Goal: Task Accomplishment & Management: Complete application form

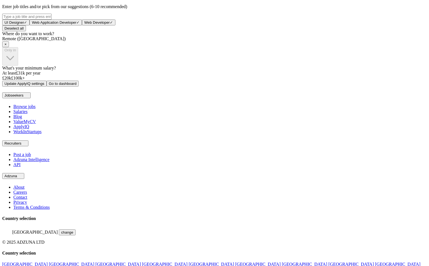
scroll to position [222, 0]
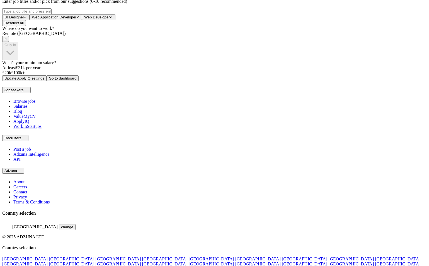
click at [7, 41] on span "×" at bounding box center [5, 39] width 2 height 4
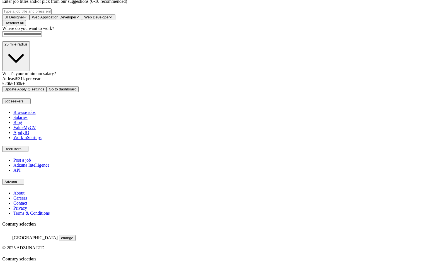
scroll to position [218, 0]
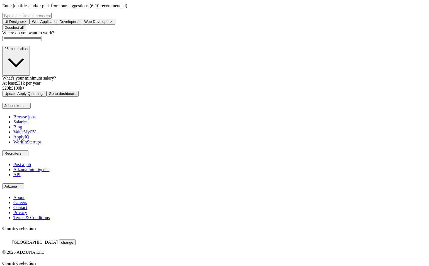
click at [189, 86] on div at bounding box center [214, 86] width 425 height 0
click at [165, 91] on div "What's your minimum salary? At least £ 42k per year £ 20 k £ 100 k+" at bounding box center [214, 83] width 425 height 15
click at [42, 41] on input at bounding box center [22, 39] width 40 height 6
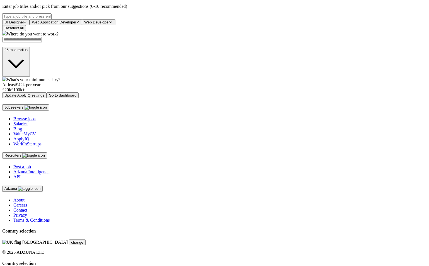
click at [168, 98] on form "Select a CV acc - v3.docx 20/08/2025, 11:37 Upload a different CV By uploading …" at bounding box center [214, 4] width 425 height 189
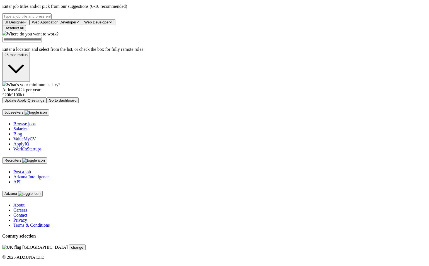
click at [42, 42] on input at bounding box center [22, 40] width 40 height 6
type input "***"
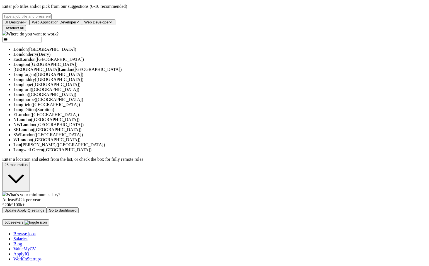
click at [164, 52] on li "Lon don (UK)" at bounding box center [220, 49] width 414 height 5
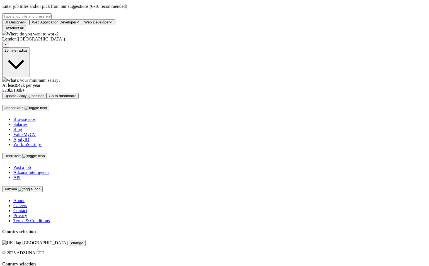
click at [47, 99] on button "Update ApplyIQ settings" at bounding box center [24, 96] width 44 height 6
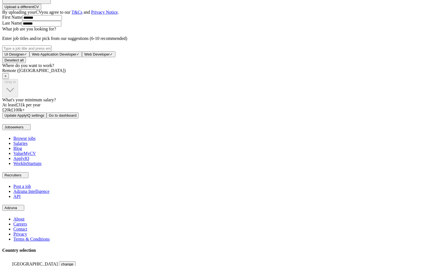
scroll to position [179, 0]
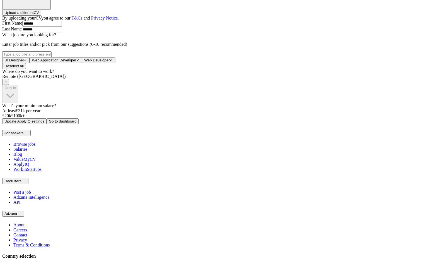
click at [7, 84] on span "×" at bounding box center [5, 82] width 2 height 4
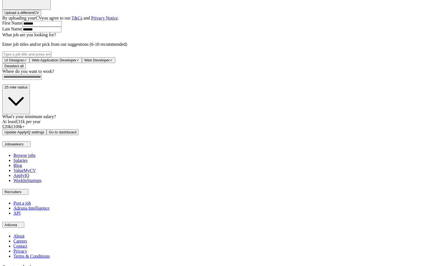
click at [42, 80] on input at bounding box center [22, 77] width 40 height 6
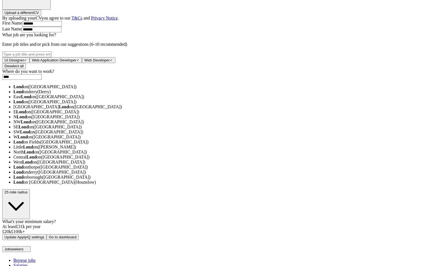
type input "****"
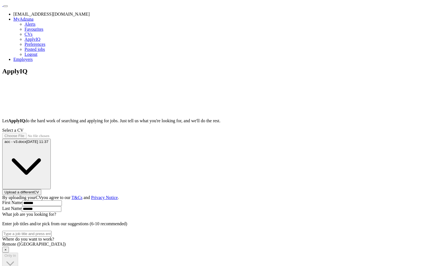
scroll to position [179, 0]
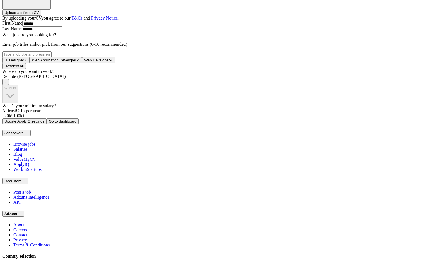
click at [185, 85] on div "Remote ([GEOGRAPHIC_DATA]) ×" at bounding box center [214, 79] width 425 height 11
click at [184, 85] on div "Remote ([GEOGRAPHIC_DATA]) ×" at bounding box center [214, 79] width 425 height 11
click at [7, 84] on span "×" at bounding box center [5, 82] width 2 height 4
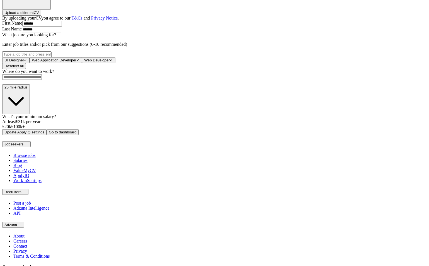
click at [42, 80] on input at bounding box center [22, 77] width 40 height 6
type input "****"
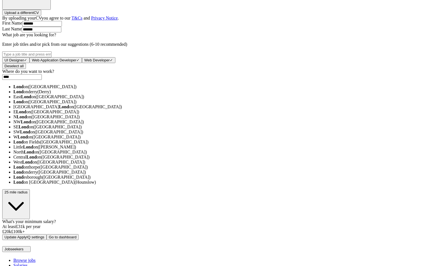
click at [76, 89] on span "([GEOGRAPHIC_DATA])" at bounding box center [52, 86] width 49 height 5
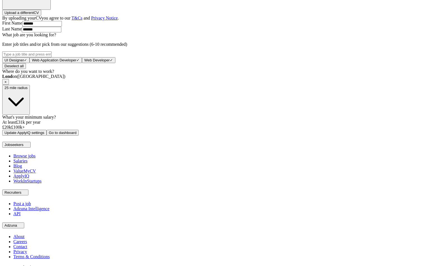
click at [104, 136] on div "ApplyIQ Let ApplyIQ do the hard work of searching and applying for jobs. Just t…" at bounding box center [214, 11] width 425 height 247
click at [47, 136] on button "Update ApplyIQ settings" at bounding box center [24, 133] width 44 height 6
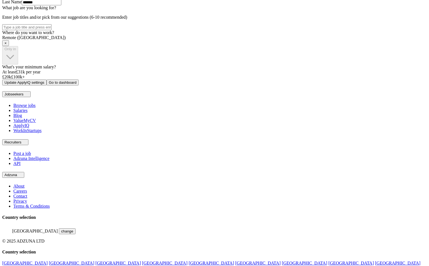
scroll to position [209, 0]
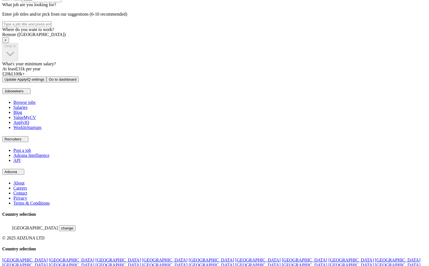
click at [7, 42] on span "×" at bounding box center [5, 40] width 2 height 4
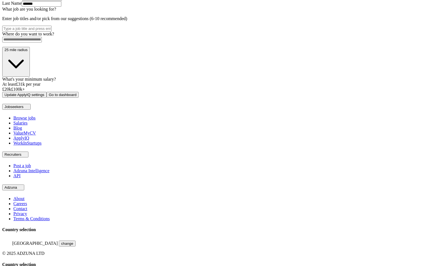
click at [42, 42] on input at bounding box center [22, 40] width 40 height 6
type input "*****"
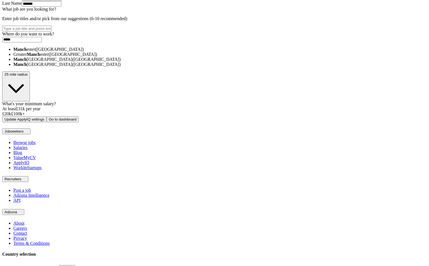
click at [164, 52] on li "Manch ester ([GEOGRAPHIC_DATA])" at bounding box center [220, 49] width 414 height 5
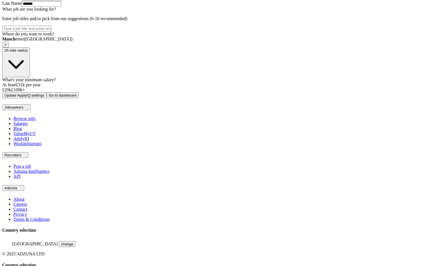
click at [28, 52] on span "25 mile radius" at bounding box center [15, 50] width 23 height 4
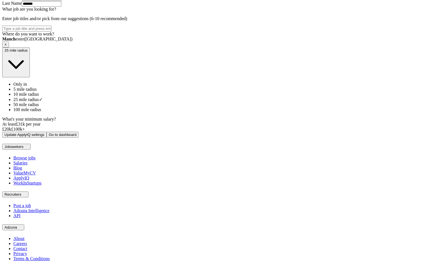
click at [39, 96] on span "10 mile radius" at bounding box center [26, 94] width 26 height 5
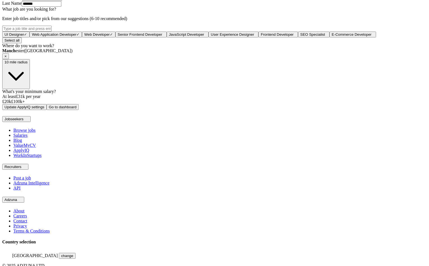
click at [184, 104] on div "What's your minimum salary? At least £ 31k per year £ 20 k £ 100 k+" at bounding box center [214, 96] width 425 height 15
click at [47, 110] on button "Update ApplyIQ settings" at bounding box center [24, 107] width 44 height 6
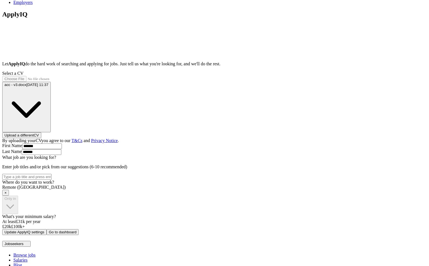
scroll to position [74, 0]
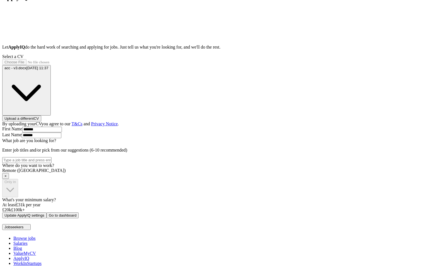
click at [83, 197] on div "ApplyIQ Let ApplyIQ do the hard work of searching and applying for jobs. Just t…" at bounding box center [214, 106] width 425 height 224
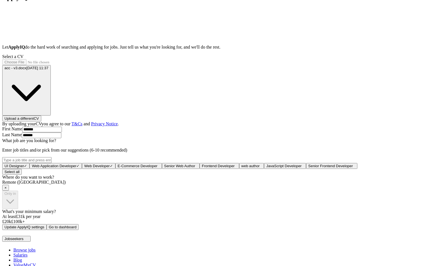
click at [7, 190] on span "×" at bounding box center [5, 187] width 2 height 4
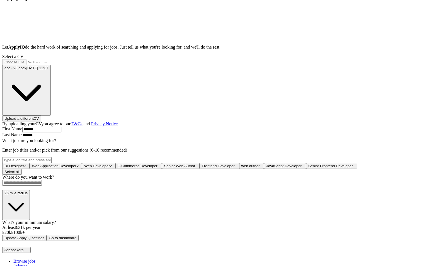
click at [42, 185] on input at bounding box center [22, 183] width 40 height 6
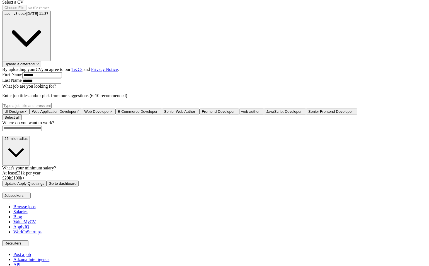
scroll to position [158, 0]
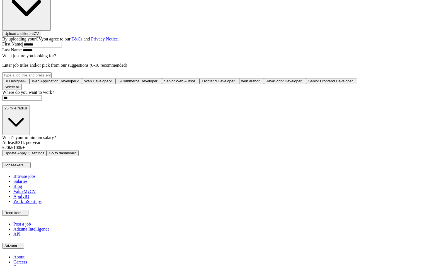
type input "****"
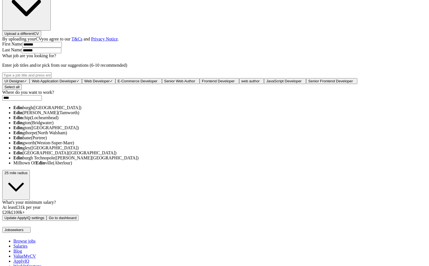
click at [165, 110] on li "[PERSON_NAME] ([GEOGRAPHIC_DATA])" at bounding box center [220, 107] width 414 height 5
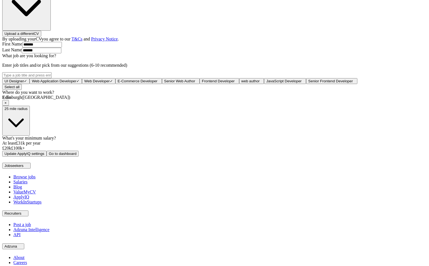
click at [215, 106] on div "[PERSON_NAME] ([GEOGRAPHIC_DATA]) ×" at bounding box center [214, 100] width 425 height 11
click at [223, 106] on div "[PERSON_NAME] ([GEOGRAPHIC_DATA]) ×" at bounding box center [214, 100] width 425 height 11
click at [28, 111] on span "25 mile radius" at bounding box center [15, 109] width 23 height 4
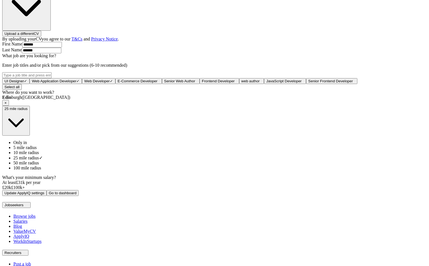
click at [39, 155] on span "10 mile radius" at bounding box center [26, 152] width 26 height 5
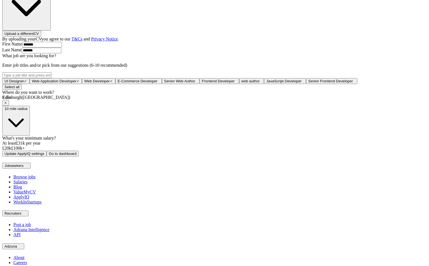
click at [111, 156] on div "ApplyIQ Let ApplyIQ do the hard work of searching and applying for jobs. Just t…" at bounding box center [214, 32] width 425 height 247
click at [66, 156] on div "ApplyIQ Let ApplyIQ do the hard work of searching and applying for jobs. Just t…" at bounding box center [214, 32] width 425 height 247
drag, startPoint x: 174, startPoint y: 248, endPoint x: 200, endPoint y: 248, distance: 26.5
click at [44, 146] on div at bounding box center [44, 146] width 0 height 0
click at [109, 156] on div "ApplyIQ Let ApplyIQ do the hard work of searching and applying for jobs. Just t…" at bounding box center [214, 32] width 425 height 247
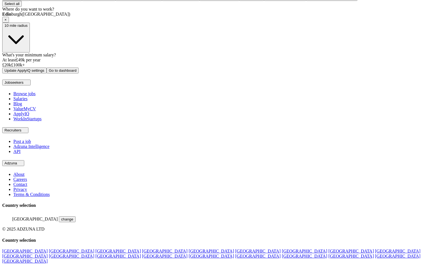
scroll to position [263, 0]
click at [47, 73] on button "Update ApplyIQ settings" at bounding box center [24, 70] width 44 height 6
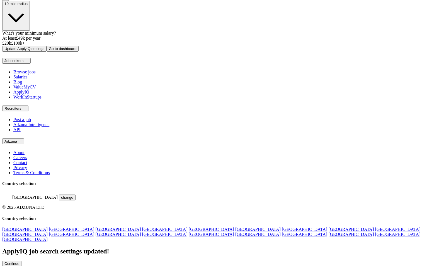
click at [21, 260] on button "Continue" at bounding box center [11, 263] width 19 height 6
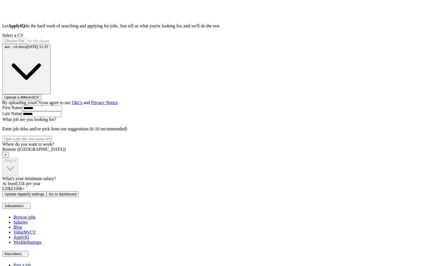
scroll to position [143, 0]
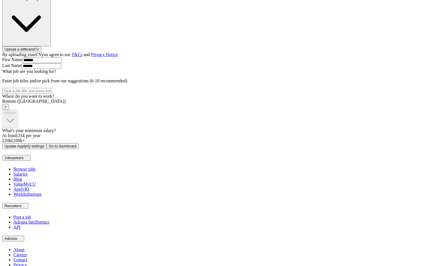
click at [7, 109] on span "×" at bounding box center [5, 107] width 2 height 4
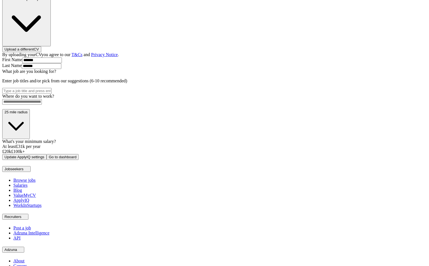
click at [42, 105] on input at bounding box center [22, 102] width 40 height 6
type input "**********"
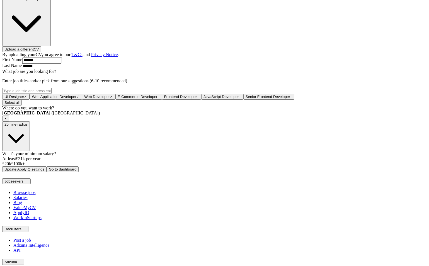
click at [28, 126] on span "25 mile radius" at bounding box center [15, 124] width 23 height 4
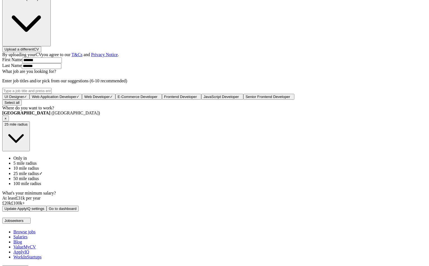
click at [39, 181] on span "50 mile radius" at bounding box center [26, 178] width 26 height 5
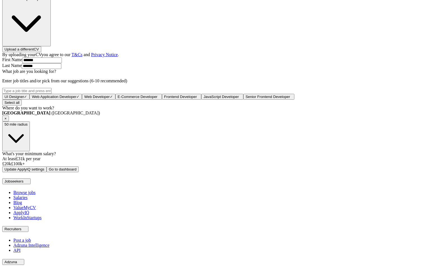
click at [111, 172] on div "ApplyIQ Let ApplyIQ do the hard work of searching and applying for jobs. Just t…" at bounding box center [214, 48] width 425 height 247
click at [185, 161] on div at bounding box center [214, 161] width 425 height 0
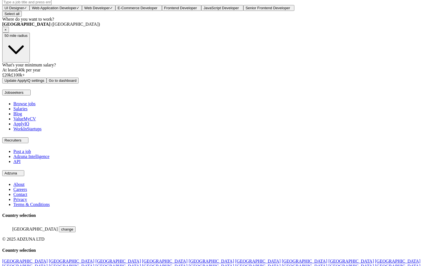
scroll to position [250, 0]
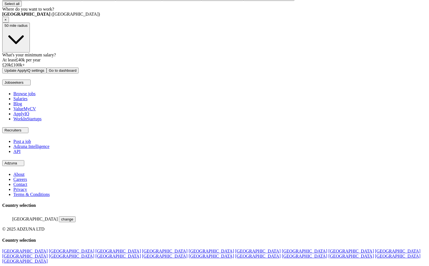
click at [47, 73] on button "Update ApplyIQ settings" at bounding box center [24, 70] width 44 height 6
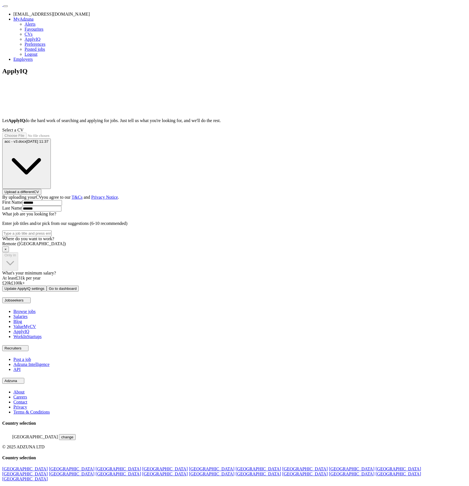
click at [97, 168] on div "ApplyIQ Let ApplyIQ do the hard work of searching and applying for jobs. Just t…" at bounding box center [234, 179] width 464 height 224
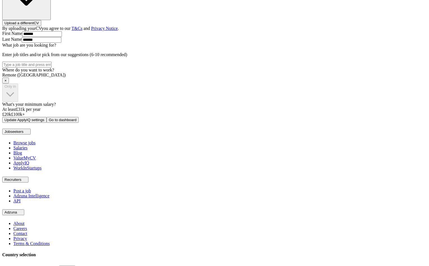
scroll to position [182, 0]
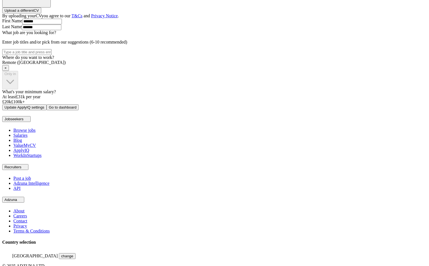
click at [7, 70] on span "×" at bounding box center [5, 68] width 2 height 4
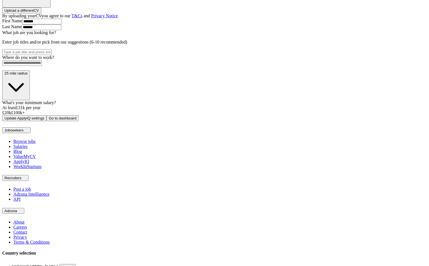
click at [42, 66] on input at bounding box center [22, 63] width 40 height 6
type input "***"
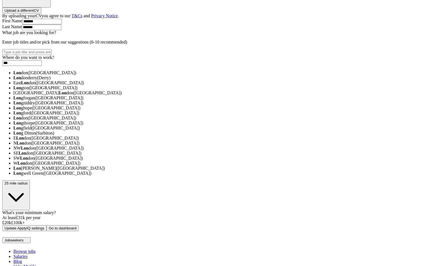
click at [165, 75] on li "Lon don ([GEOGRAPHIC_DATA])" at bounding box center [220, 72] width 414 height 5
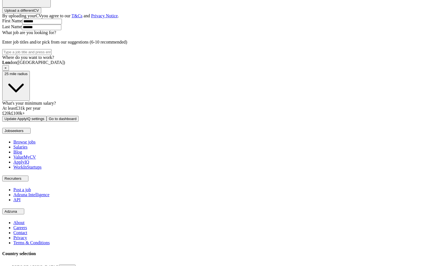
click at [28, 76] on span "25 mile radius" at bounding box center [15, 74] width 23 height 4
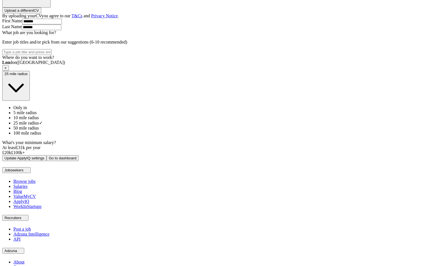
click at [39, 120] on span "10 mile radius" at bounding box center [26, 117] width 26 height 5
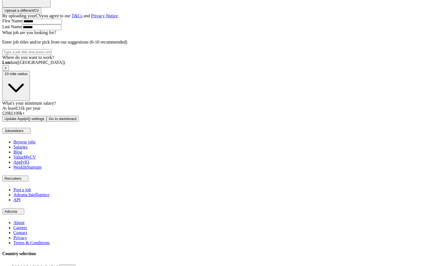
click at [100, 118] on div "ApplyIQ Let ApplyIQ do the hard work of searching and applying for jobs. Just t…" at bounding box center [214, 4] width 425 height 236
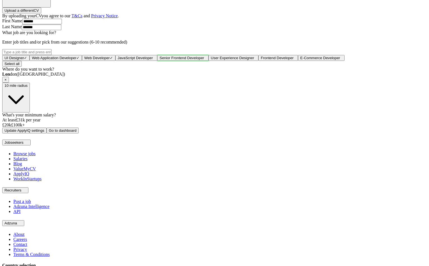
click at [169, 61] on button "Senior Frontend Developer +" at bounding box center [182, 58] width 51 height 6
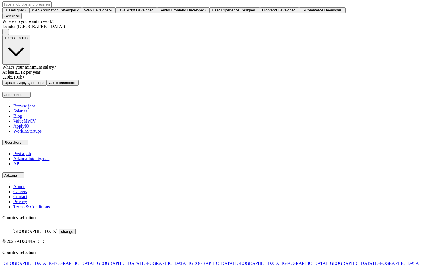
scroll to position [237, 0]
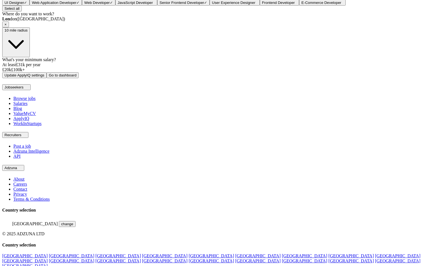
click at [183, 67] on div at bounding box center [214, 67] width 425 height 0
click at [47, 78] on button "Update ApplyIQ settings" at bounding box center [24, 75] width 44 height 6
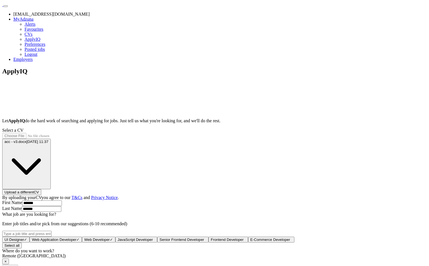
click at [105, 204] on div "ApplyIQ Let ApplyIQ do the hard work of searching and applying for jobs. Just t…" at bounding box center [214, 185] width 425 height 236
click at [92, 197] on div "ApplyIQ Let ApplyIQ do the hard work of searching and applying for jobs. Just t…" at bounding box center [214, 185] width 425 height 236
click at [40, 42] on link "ApplyIQ" at bounding box center [33, 39] width 16 height 5
